Goal: Information Seeking & Learning: Find specific fact

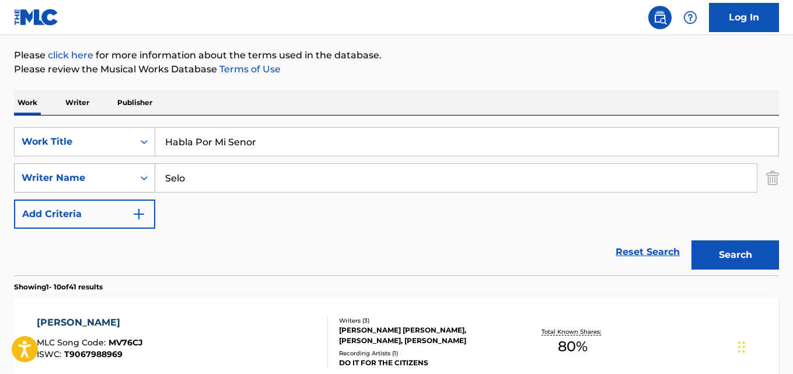
drag, startPoint x: 190, startPoint y: 172, endPoint x: 111, endPoint y: 180, distance: 79.3
click at [111, 180] on div "SearchWithCriteria43a64609-140d-446a-8021-cc592b77542a Writer Name Selo" at bounding box center [396, 177] width 765 height 29
paste input "[PERSON_NAME]"
type input "[PERSON_NAME]"
click at [692, 240] on button "Search" at bounding box center [736, 254] width 88 height 29
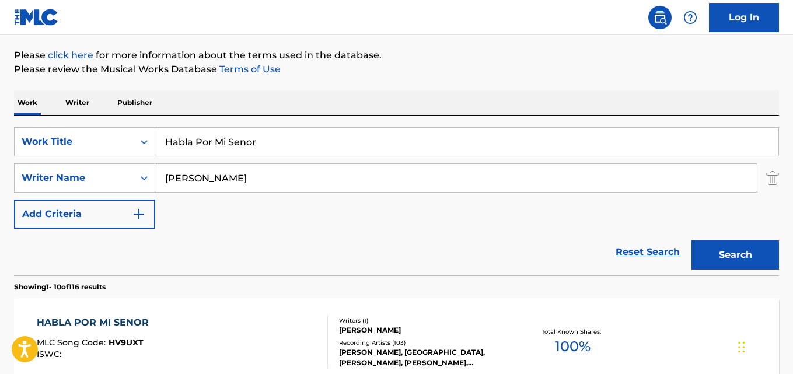
scroll to position [191, 0]
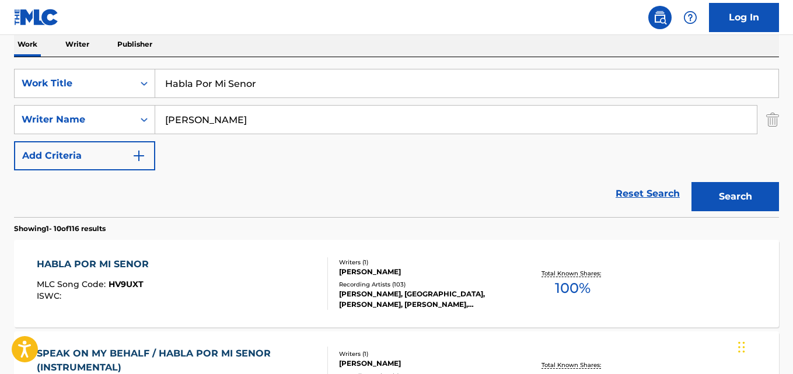
click at [379, 267] on div "Writers ( 1 )" at bounding box center [424, 262] width 170 height 9
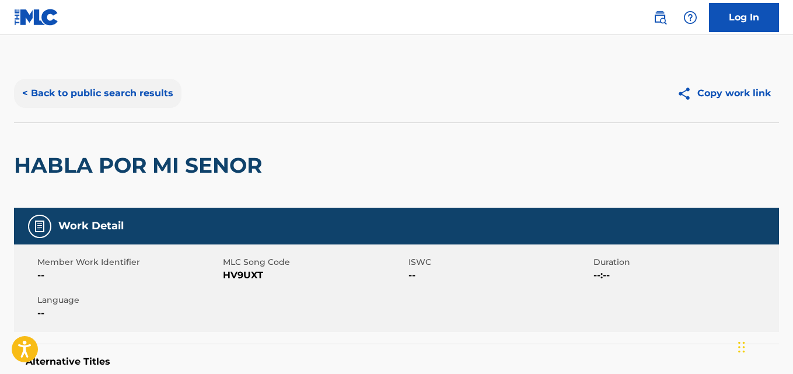
click at [162, 105] on button "< Back to public search results" at bounding box center [97, 93] width 167 height 29
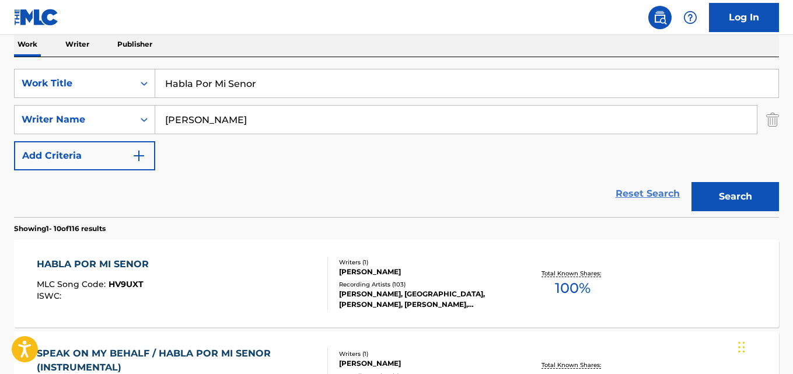
click at [639, 194] on link "Reset Search" at bounding box center [648, 194] width 76 height 26
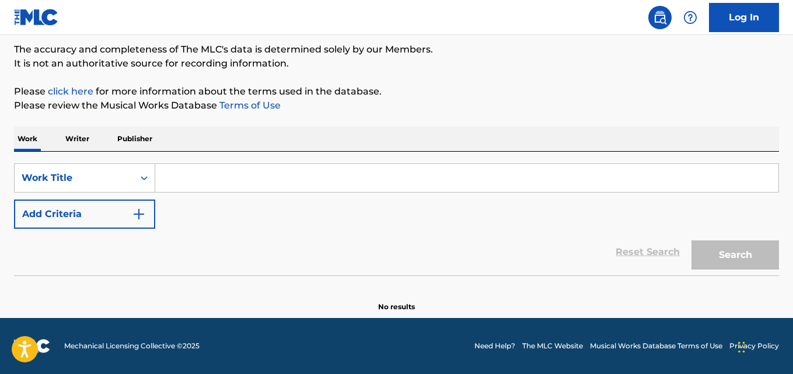
scroll to position [96, 0]
click at [226, 182] on input "Search Form" at bounding box center [466, 178] width 623 height 28
paste input "Good Morning America"
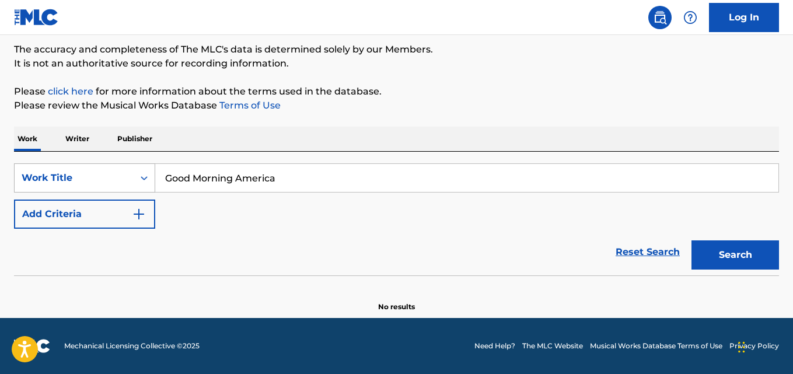
drag, startPoint x: 283, startPoint y: 181, endPoint x: 83, endPoint y: 187, distance: 200.2
click at [83, 187] on div "SearchWithCriteria954ad31e-28fa-46d6-9b30-1085e8329101 Work Title Good Morning …" at bounding box center [396, 177] width 765 height 29
paste input "Paint The City Red"
drag, startPoint x: 289, startPoint y: 186, endPoint x: 87, endPoint y: 200, distance: 203.0
click at [87, 200] on div "SearchWithCriteria954ad31e-28fa-46d6-9b30-1085e8329101 Work Title Paint The Cit…" at bounding box center [396, 195] width 765 height 65
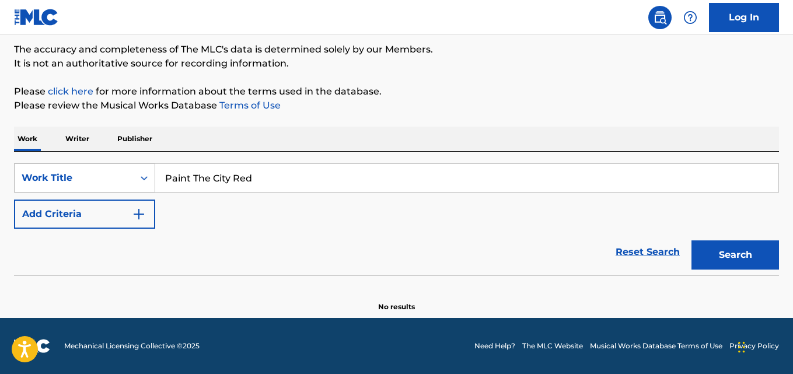
paste input "Ni Mas Rico Ni Mas Pobre"
type input "Ni Mas Rico Ni Mas Pobre"
drag, startPoint x: 319, startPoint y: 172, endPoint x: 60, endPoint y: 180, distance: 258.6
click at [60, 180] on div "SearchWithCriteria954ad31e-28fa-46d6-9b30-1085e8329101 Work Title Ni Mas Rico N…" at bounding box center [396, 177] width 765 height 29
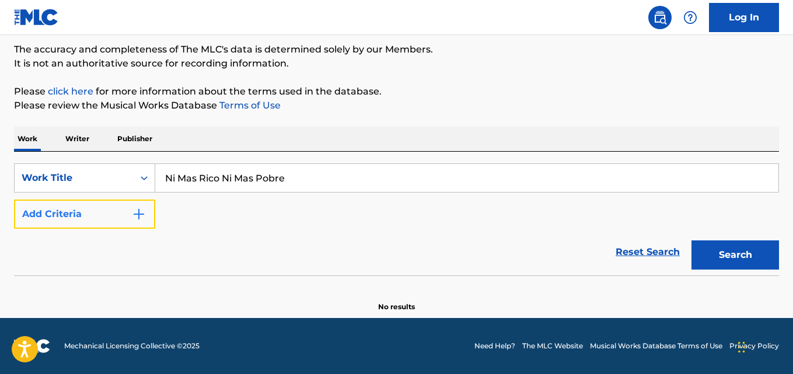
click at [121, 214] on button "Add Criteria" at bounding box center [84, 214] width 141 height 29
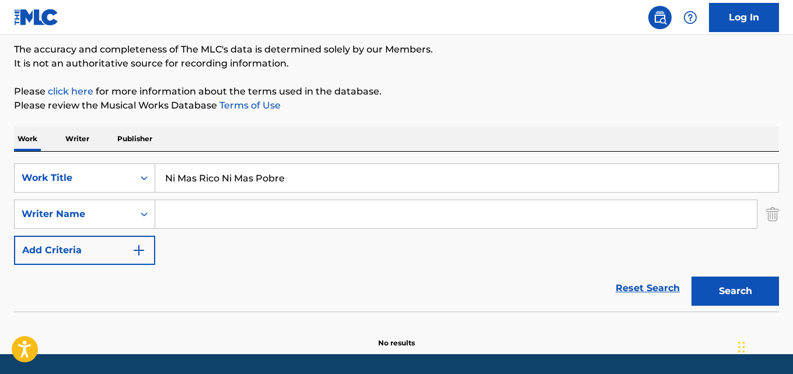
click at [187, 217] on input "Search Form" at bounding box center [456, 214] width 602 height 28
paste input "Huapangos"
click at [692, 277] on button "Search" at bounding box center [736, 291] width 88 height 29
drag, startPoint x: 188, startPoint y: 213, endPoint x: 138, endPoint y: 213, distance: 50.2
click at [138, 213] on div "SearchWithCriteria43a64609-140d-446a-8021-cc592b77542a Writer Name Huapangos" at bounding box center [396, 214] width 765 height 29
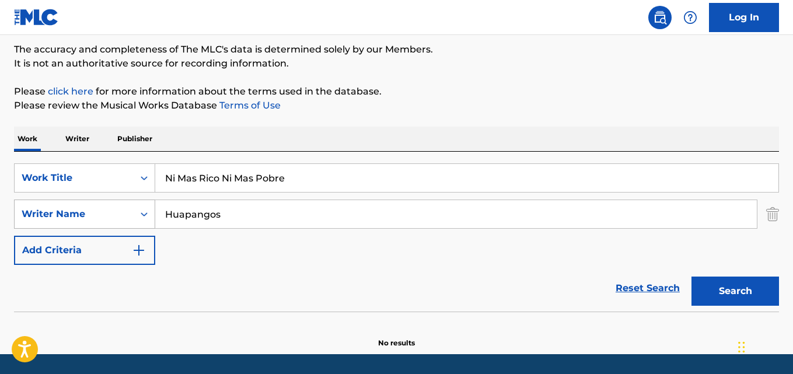
paste input "[PERSON_NAME]"
click at [692, 277] on button "Search" at bounding box center [736, 291] width 88 height 29
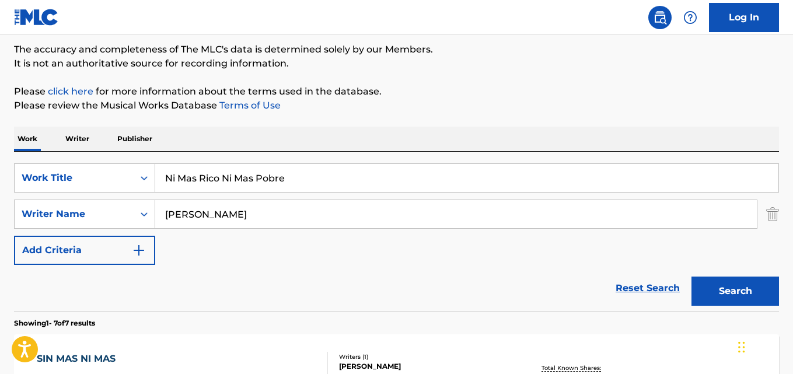
click at [209, 258] on div "SearchWithCriteria954ad31e-28fa-46d6-9b30-1085e8329101 Work Title Ni Mas Rico N…" at bounding box center [396, 214] width 765 height 102
click at [728, 285] on button "Search" at bounding box center [736, 291] width 88 height 29
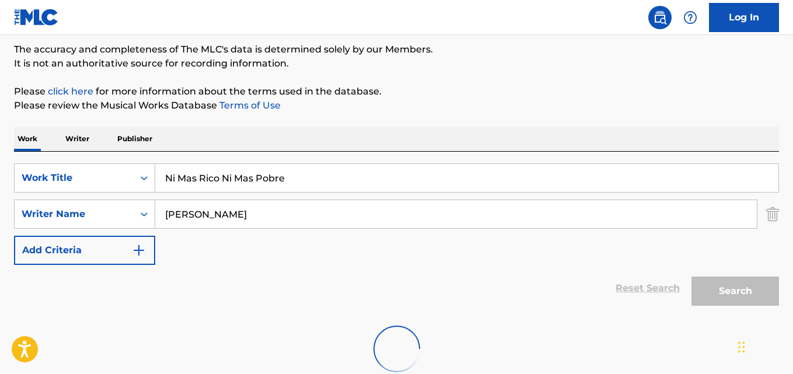
click at [544, 269] on div "Reset Search Search" at bounding box center [396, 288] width 765 height 47
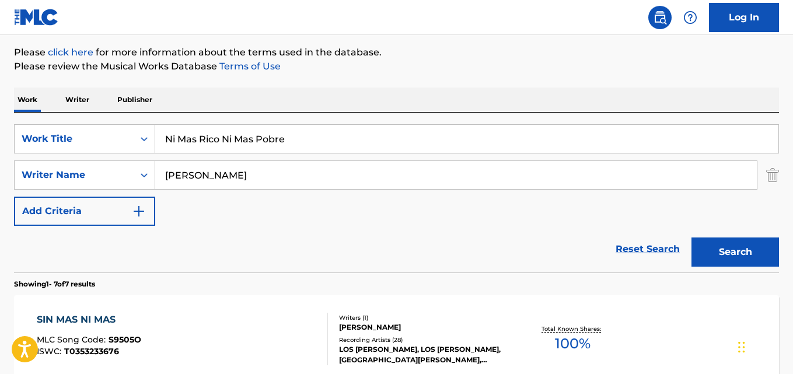
scroll to position [155, 0]
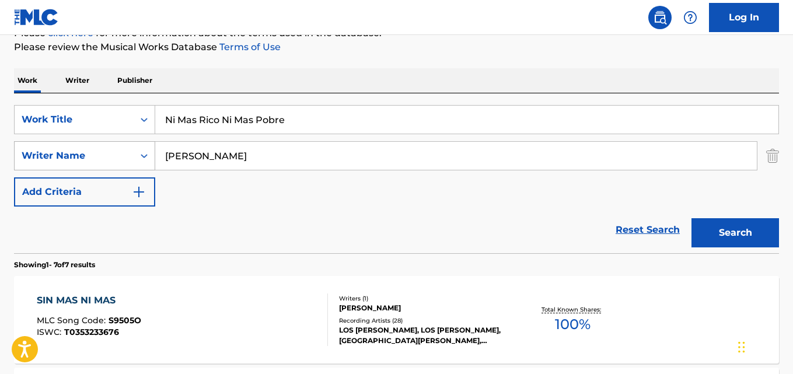
drag, startPoint x: 376, startPoint y: 155, endPoint x: 50, endPoint y: 153, distance: 326.2
click at [50, 153] on div "SearchWithCriteria43a64609-140d-446a-8021-cc592b77542a Writer Name [PERSON_NAME]" at bounding box center [396, 155] width 765 height 29
paste input "Huapangos"
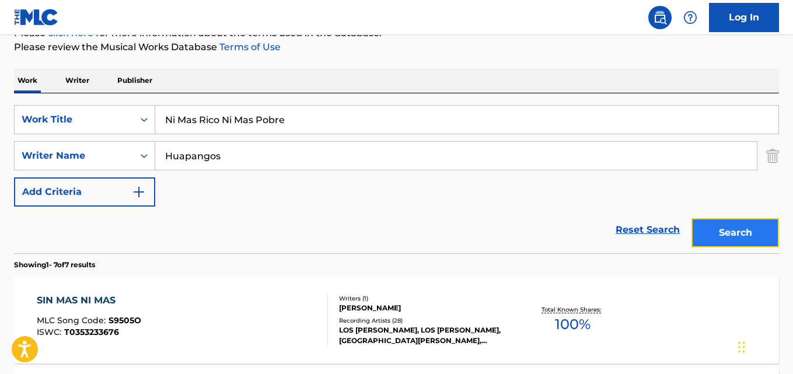
click at [715, 242] on button "Search" at bounding box center [736, 232] width 88 height 29
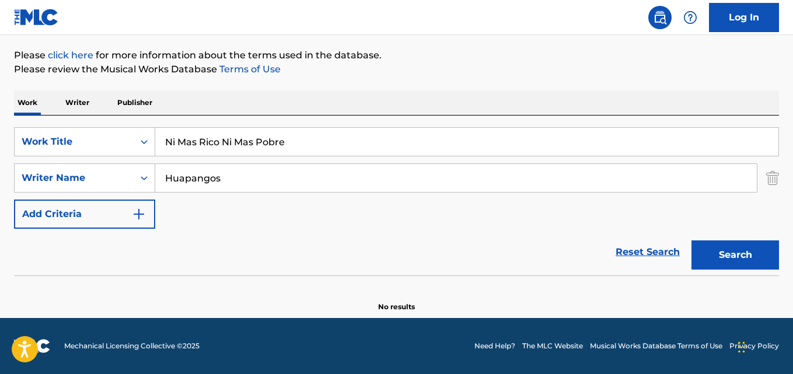
scroll to position [132, 0]
drag, startPoint x: 245, startPoint y: 177, endPoint x: 135, endPoint y: 173, distance: 110.3
click at [135, 173] on div "SearchWithCriteria43a64609-140d-446a-8021-cc592b77542a Writer Name Huapangos" at bounding box center [396, 177] width 765 height 29
paste input "[PERSON_NAME]"
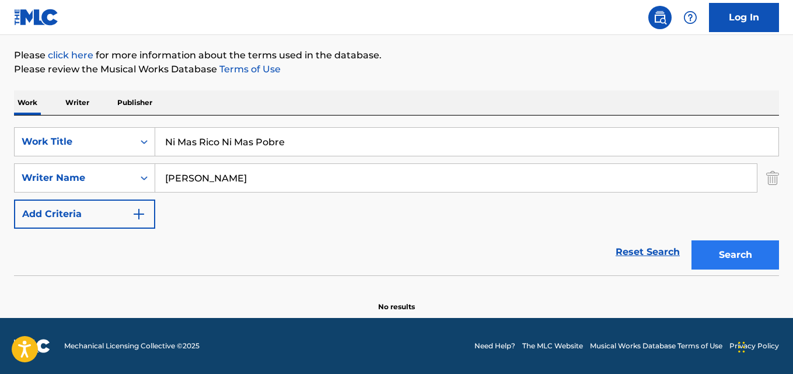
type input "[PERSON_NAME]"
click at [729, 256] on button "Search" at bounding box center [736, 254] width 88 height 29
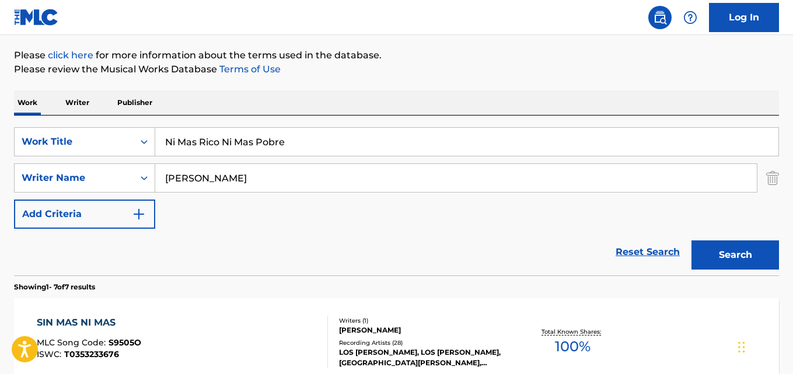
click at [174, 141] on input "Ni Mas Rico Ni Mas Pobre" at bounding box center [466, 142] width 623 height 28
type input "Ni Mas Rico Ni Mas Pobre"
click at [692, 240] on button "Search" at bounding box center [736, 254] width 88 height 29
click at [625, 247] on link "Reset Search" at bounding box center [648, 252] width 76 height 26
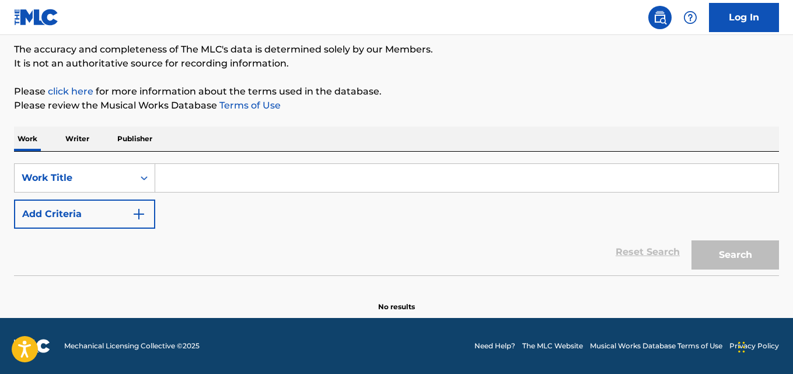
click at [375, 275] on div "Reset Search Search" at bounding box center [396, 252] width 765 height 47
click at [315, 178] on input "Search Form" at bounding box center [466, 178] width 623 height 28
type input "Americanos"
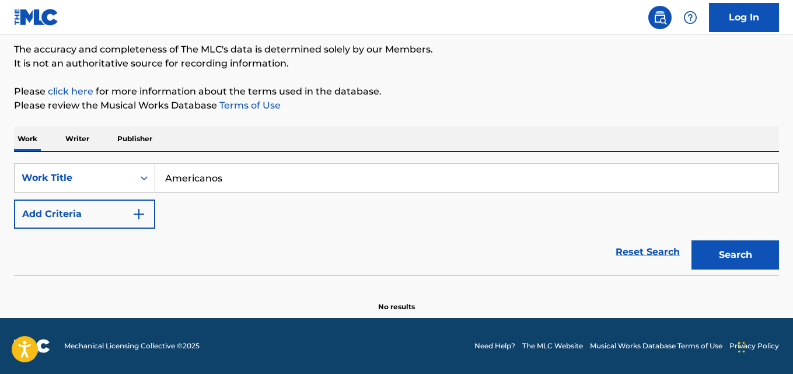
click at [692, 240] on button "Search" at bounding box center [736, 254] width 88 height 29
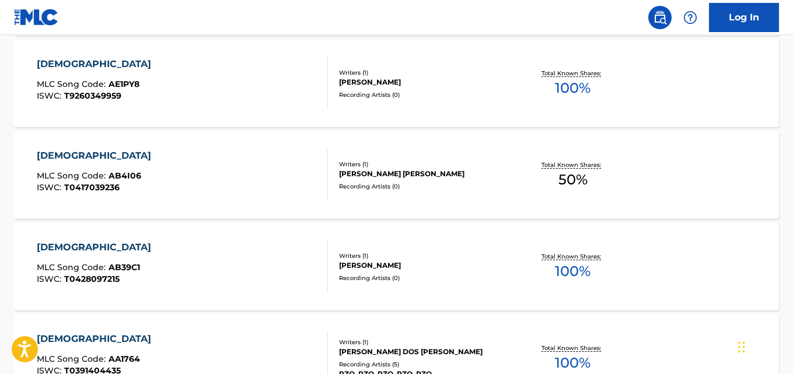
scroll to position [1054, 0]
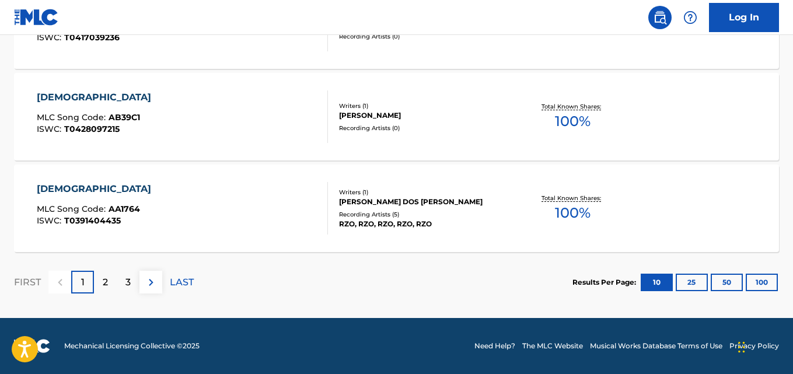
click at [75, 190] on div "[DEMOGRAPHIC_DATA]" at bounding box center [97, 189] width 120 height 14
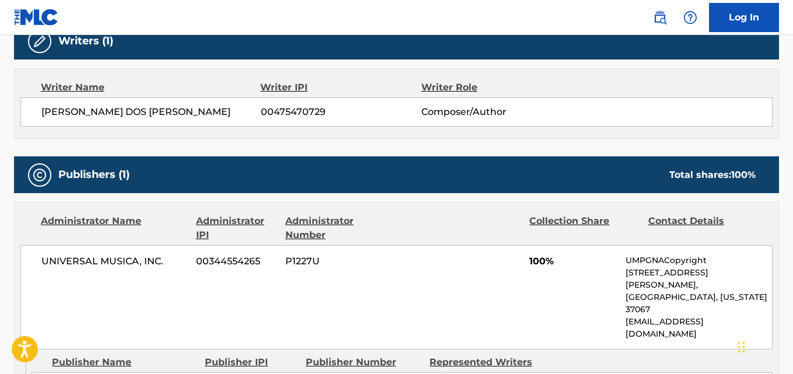
scroll to position [525, 0]
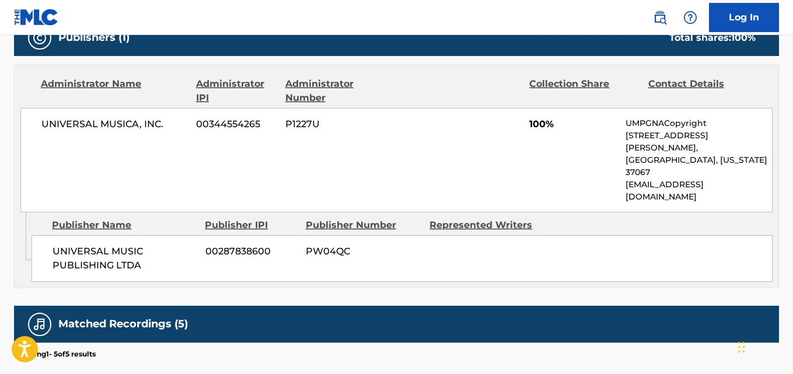
click at [186, 245] on span "UNIVERSAL MUSIC PUBLISHING LTDA" at bounding box center [125, 259] width 144 height 28
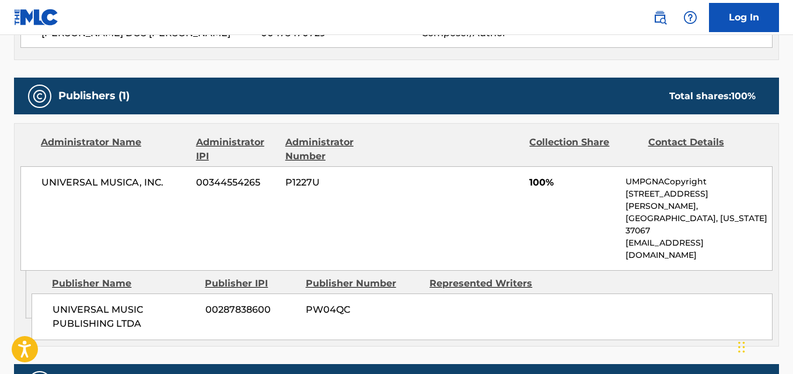
click at [186, 216] on div "UNIVERSAL MUSICA, INC. 00344554265 P1227U 100% UMPGNACopyright [STREET_ADDRESS]…" at bounding box center [396, 218] width 752 height 104
click at [373, 297] on div "UNIVERSAL MUSIC PUBLISHING LTDA 00287838600 PW04QC" at bounding box center [402, 317] width 741 height 47
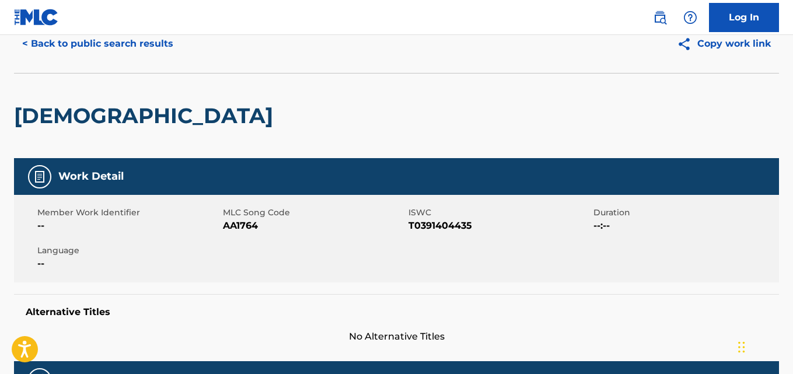
scroll to position [0, 0]
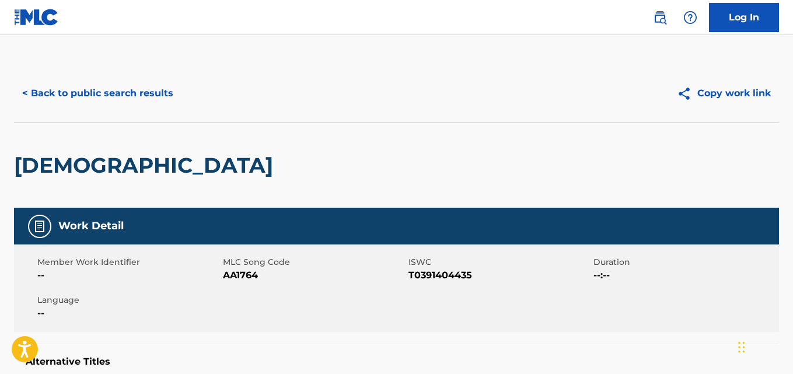
click at [151, 109] on div "< Back to public search results Copy work link" at bounding box center [396, 93] width 765 height 58
click at [149, 100] on button "< Back to public search results" at bounding box center [97, 93] width 167 height 29
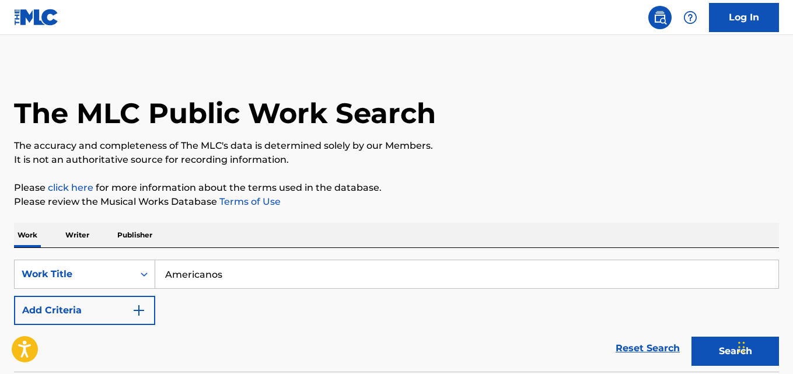
drag, startPoint x: 250, startPoint y: 289, endPoint x: 141, endPoint y: 289, distance: 109.1
click at [141, 289] on div "SearchWithCriteria954ad31e-28fa-46d6-9b30-1085e8329101 Work Title Americanos Ad…" at bounding box center [396, 292] width 765 height 65
click at [270, 265] on input "Americanos" at bounding box center [466, 274] width 623 height 28
drag, startPoint x: 319, startPoint y: 263, endPoint x: 83, endPoint y: 268, distance: 235.8
click at [83, 268] on div "SearchWithCriteria954ad31e-28fa-46d6-9b30-1085e8329101 Work Title Americanos" at bounding box center [396, 274] width 765 height 29
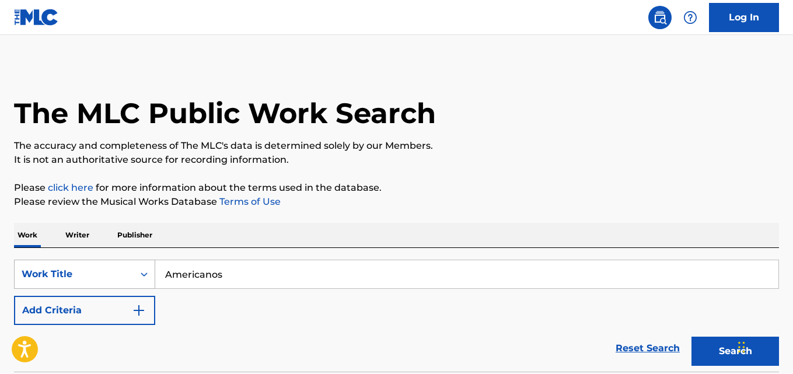
paste input "Hottest In My City"
type input "Hottest In My City"
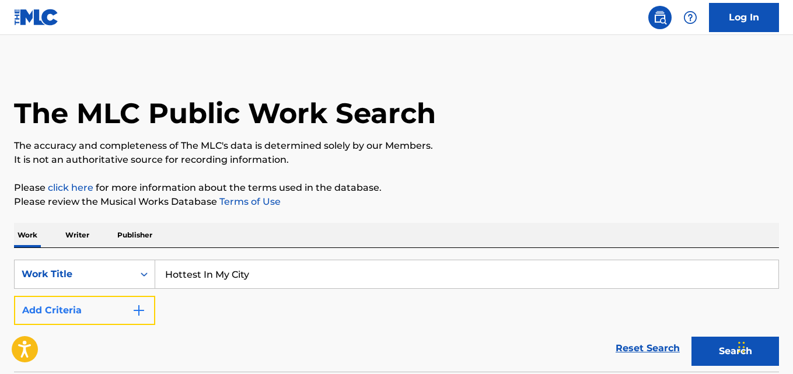
click at [135, 323] on button "Add Criteria" at bounding box center [84, 310] width 141 height 29
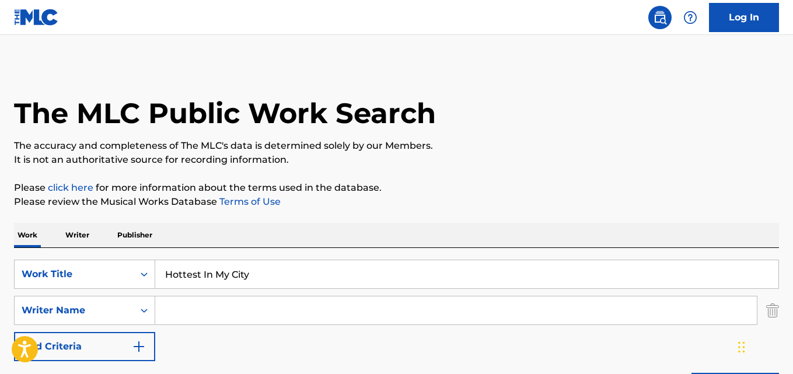
click at [198, 317] on input "Search Form" at bounding box center [456, 310] width 602 height 28
type input "Young Sed"
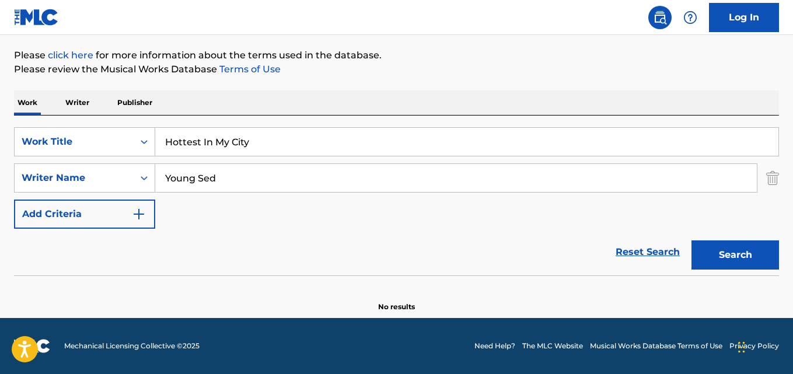
scroll to position [132, 0]
drag, startPoint x: 275, startPoint y: 133, endPoint x: 111, endPoint y: 136, distance: 164.0
click at [111, 136] on div "SearchWithCriteria954ad31e-28fa-46d6-9b30-1085e8329101 Work Title Hottest In My…" at bounding box center [396, 141] width 765 height 29
paste input "Cumbia Skit"
type input "Cumbia Skit"
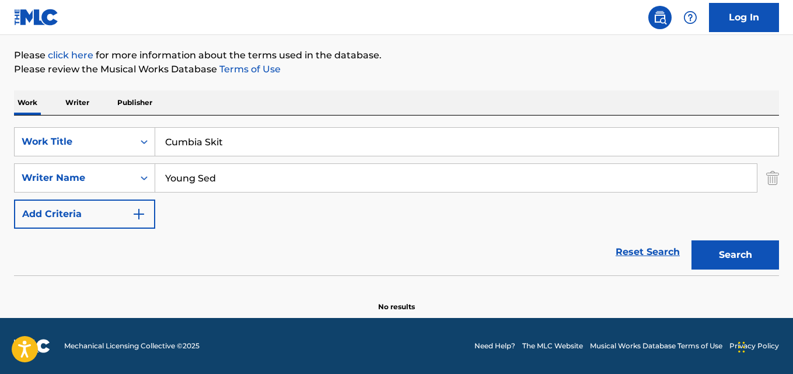
drag, startPoint x: 188, startPoint y: 185, endPoint x: 118, endPoint y: 193, distance: 70.4
click at [118, 193] on div "SearchWithCriteria954ad31e-28fa-46d6-9b30-1085e8329101 Work Title Cumbia Skit S…" at bounding box center [396, 178] width 765 height 102
paste input "[PERSON_NAME]"
type input "[PERSON_NAME]"
click at [692, 240] on button "Search" at bounding box center [736, 254] width 88 height 29
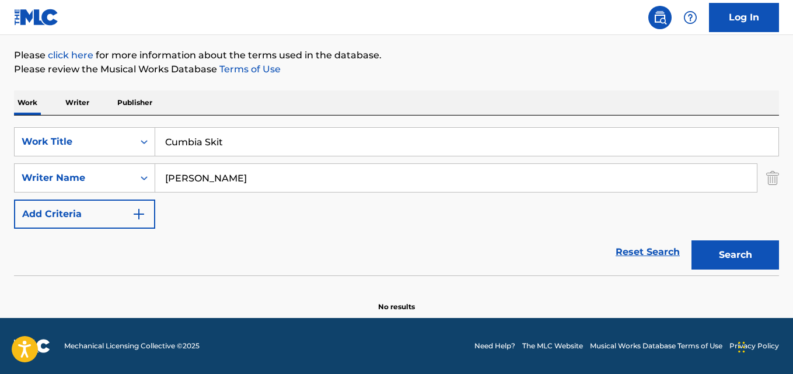
drag, startPoint x: 202, startPoint y: 148, endPoint x: 346, endPoint y: 146, distance: 143.6
click at [346, 146] on input "Cumbia Skit" at bounding box center [466, 142] width 623 height 28
type input "Cumbia"
drag, startPoint x: 248, startPoint y: 187, endPoint x: 105, endPoint y: 186, distance: 143.0
click at [105, 186] on div "SearchWithCriteria43a64609-140d-446a-8021-cc592b77542a Writer Name [PERSON_NAME]" at bounding box center [396, 177] width 765 height 29
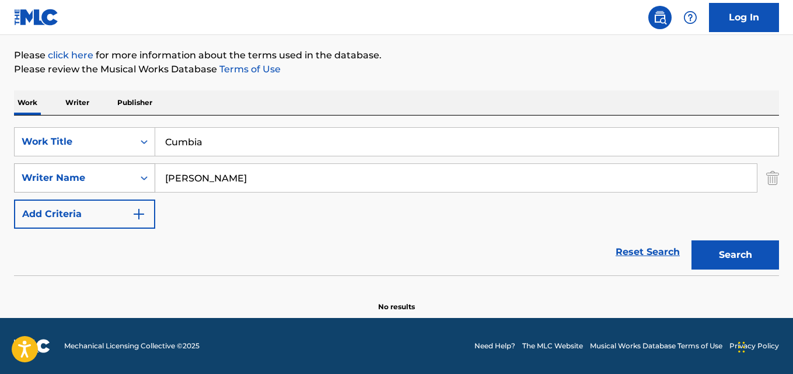
paste input "[PERSON_NAME]"
type input "[PERSON_NAME]"
click at [692, 240] on button "Search" at bounding box center [736, 254] width 88 height 29
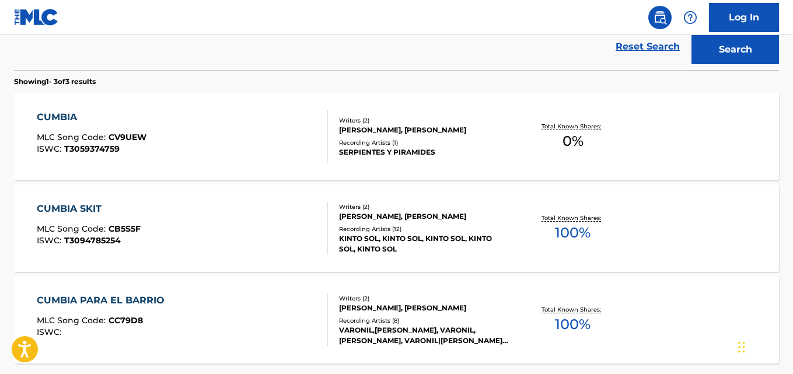
scroll to position [366, 0]
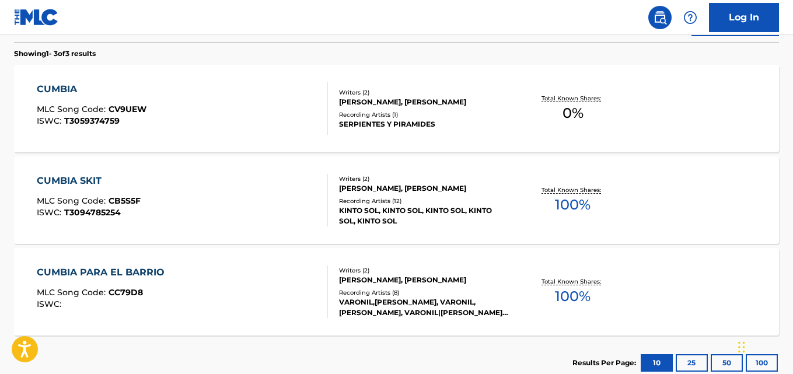
click at [111, 194] on div "CUMBIA SKIT MLC Song Code : CB5S5F ISWC : T3094785254" at bounding box center [89, 200] width 104 height 53
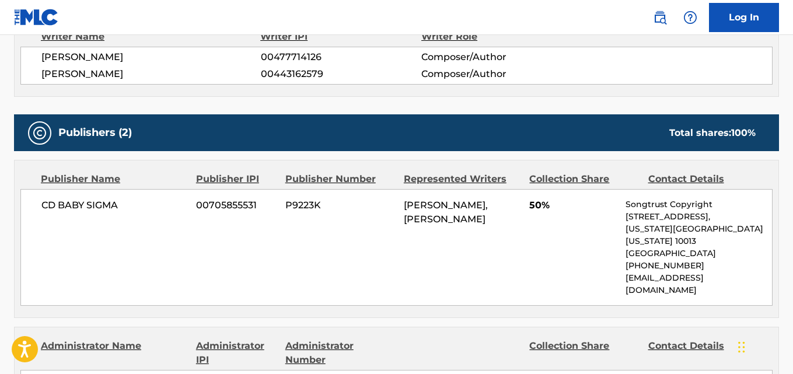
scroll to position [467, 0]
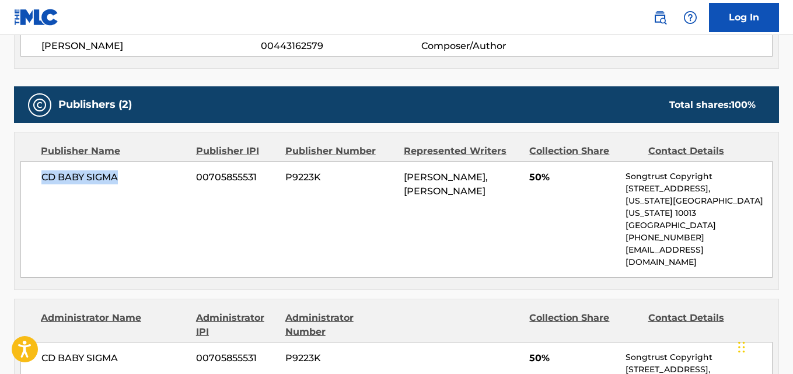
drag, startPoint x: 36, startPoint y: 177, endPoint x: 121, endPoint y: 177, distance: 85.2
click at [121, 177] on div "CD BABY SIGMA 00705855531 P9223K [PERSON_NAME], [PERSON_NAME] 50% Songtrust Cop…" at bounding box center [396, 219] width 752 height 117
copy span "CD BABY SIGMA"
click at [531, 180] on span "50%" at bounding box center [573, 177] width 88 height 14
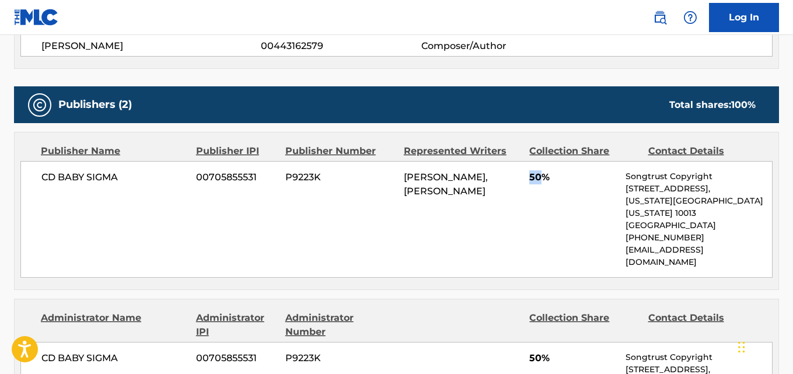
copy span "50"
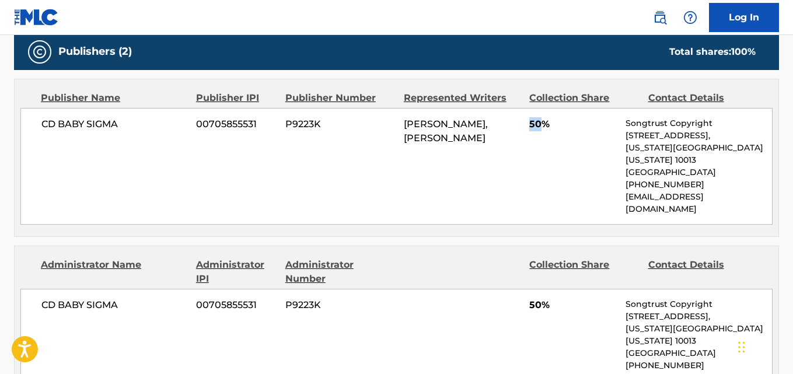
scroll to position [584, 0]
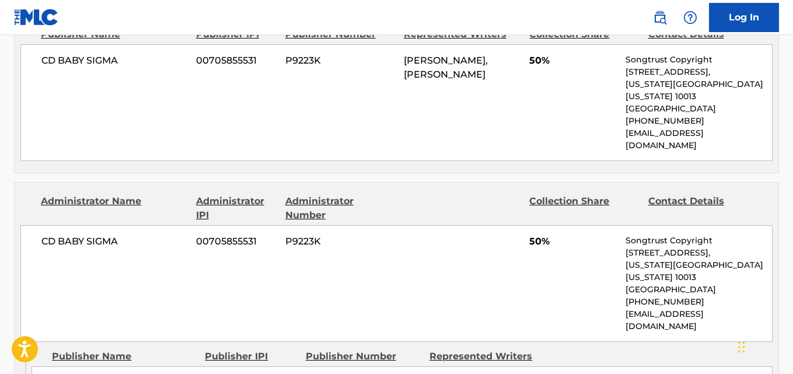
drag, startPoint x: 50, startPoint y: 333, endPoint x: 191, endPoint y: 338, distance: 141.3
copy span "AZTEK ZOULZ PUBLISHING"
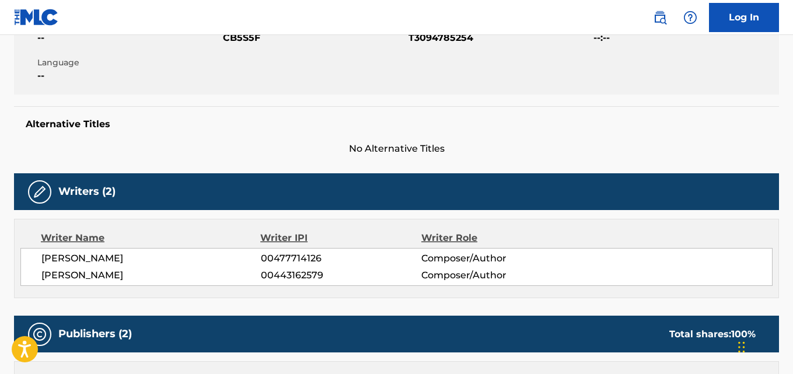
scroll to position [233, 0]
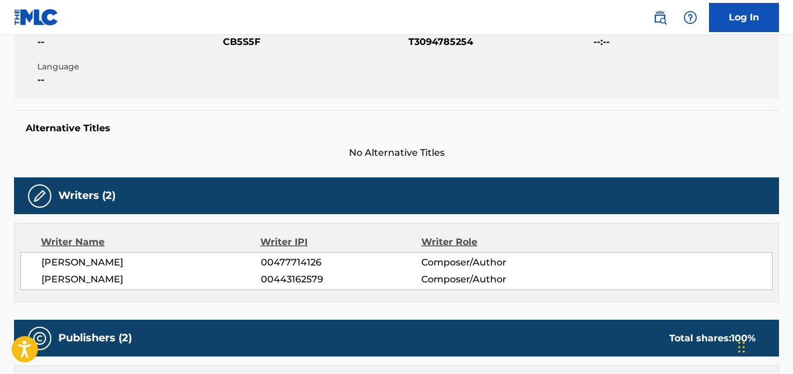
drag, startPoint x: 39, startPoint y: 265, endPoint x: 200, endPoint y: 264, distance: 161.1
click at [200, 264] on div "[PERSON_NAME] 00477714126 Composer/Author [PERSON_NAME] 00443162579 Composer/Au…" at bounding box center [396, 271] width 752 height 38
copy span "[PERSON_NAME]"
drag, startPoint x: 44, startPoint y: 283, endPoint x: 194, endPoint y: 283, distance: 150.6
click at [194, 283] on span "[PERSON_NAME]" at bounding box center [150, 280] width 219 height 14
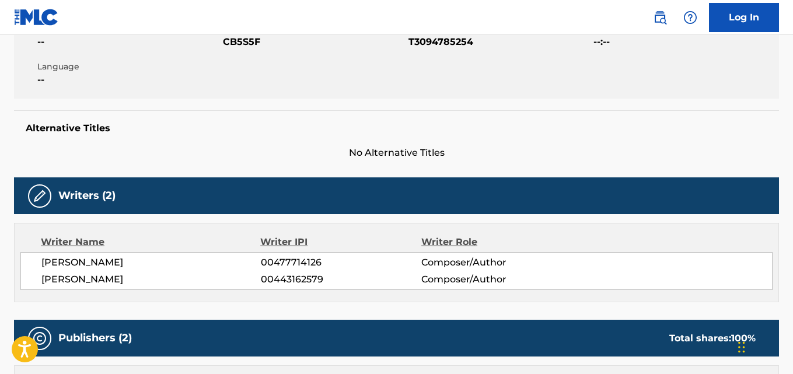
copy span "[PERSON_NAME]"
click at [304, 267] on span "00477714126" at bounding box center [341, 263] width 160 height 14
copy span "00477714126"
click at [287, 277] on span "00443162579" at bounding box center [341, 280] width 160 height 14
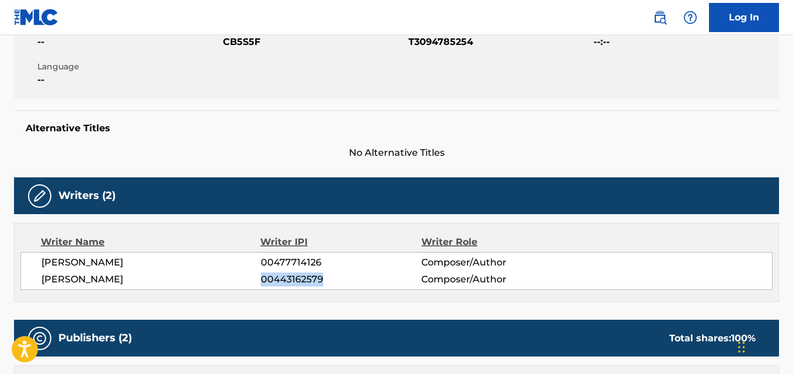
click at [287, 277] on span "00443162579" at bounding box center [341, 280] width 160 height 14
copy span "00443162579"
click at [365, 291] on div "Writer Name Writer IPI Writer Role [PERSON_NAME] 00477714126 Composer/Author [P…" at bounding box center [396, 262] width 765 height 79
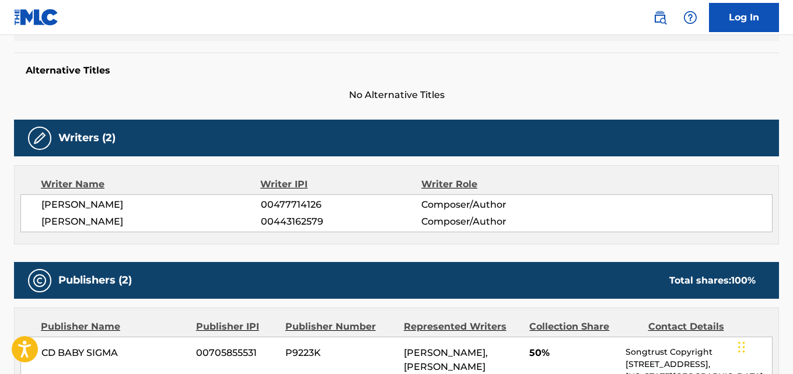
scroll to position [292, 0]
